Goal: Find specific page/section: Find specific page/section

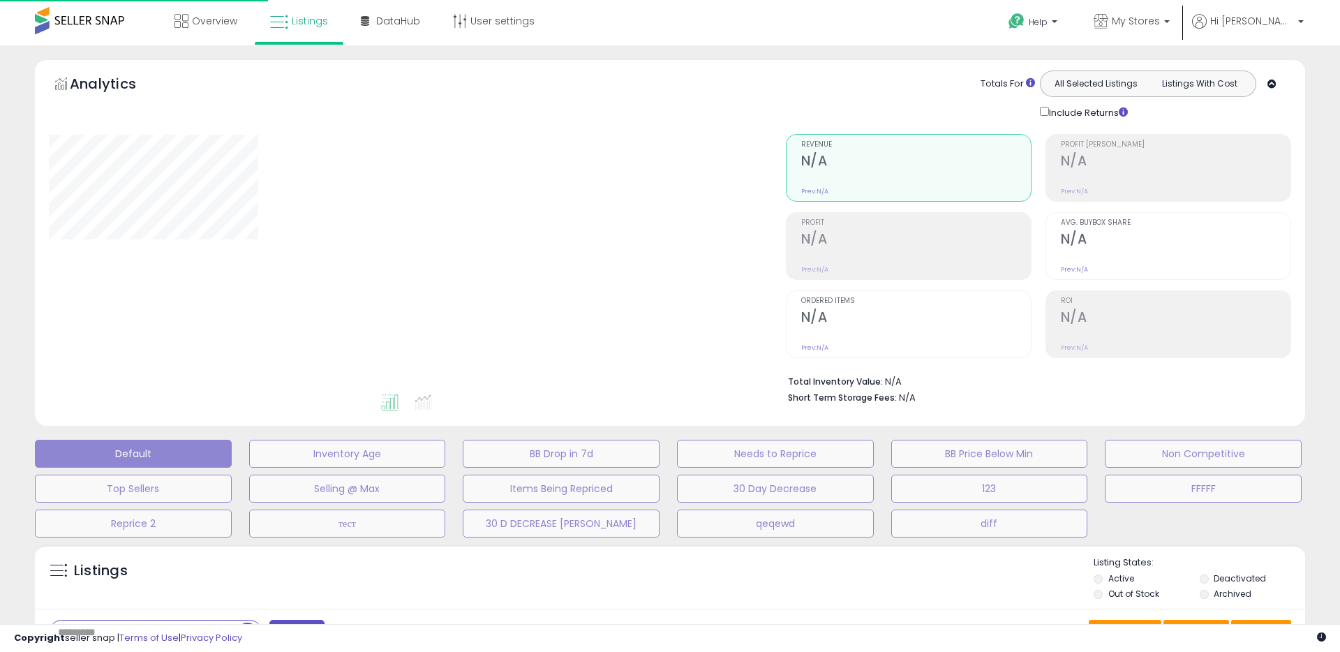
type input "**********"
select select "**"
